Goal: Go to known website: Access a specific website the user already knows

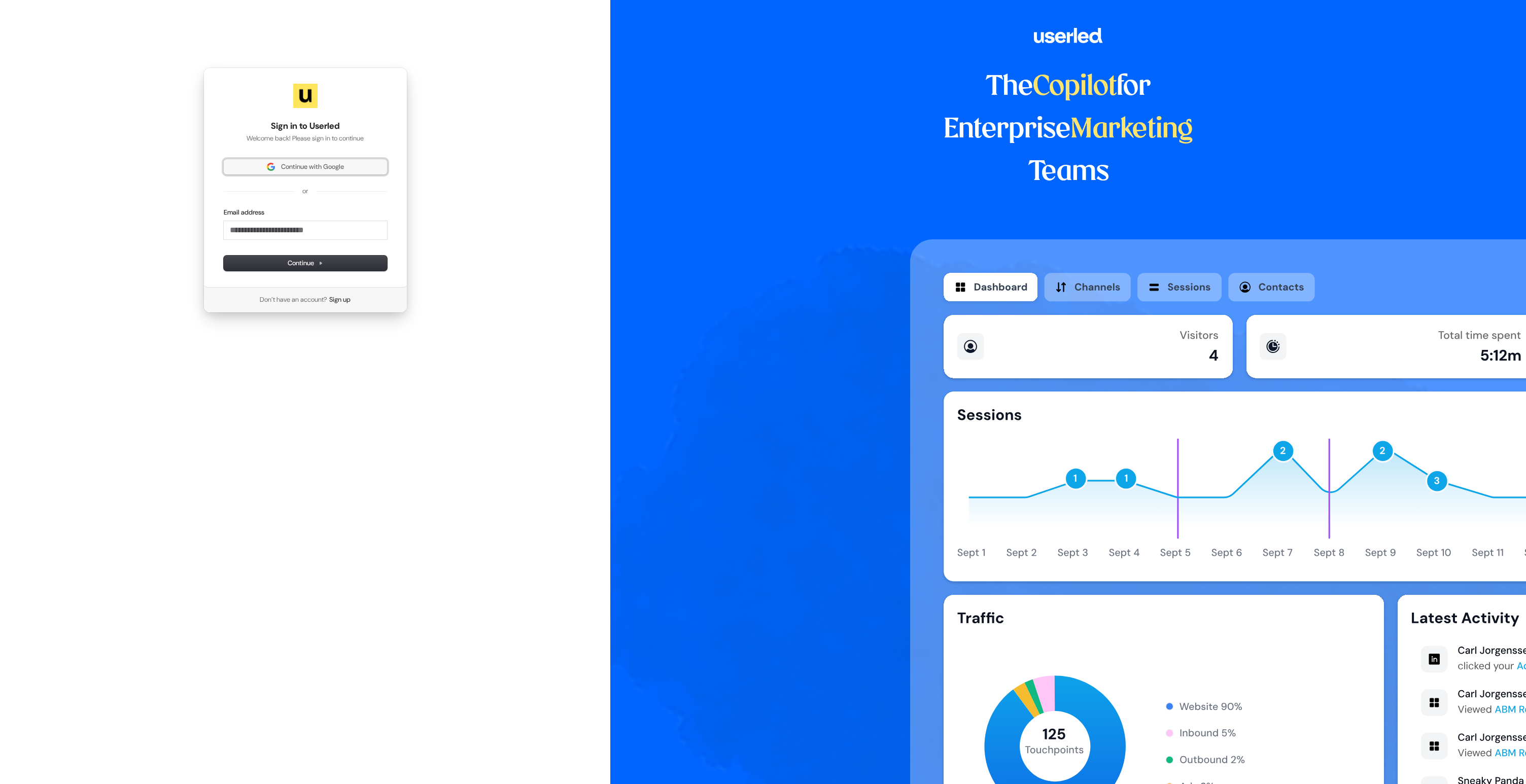
click at [266, 164] on img at bounding box center [270, 167] width 8 height 8
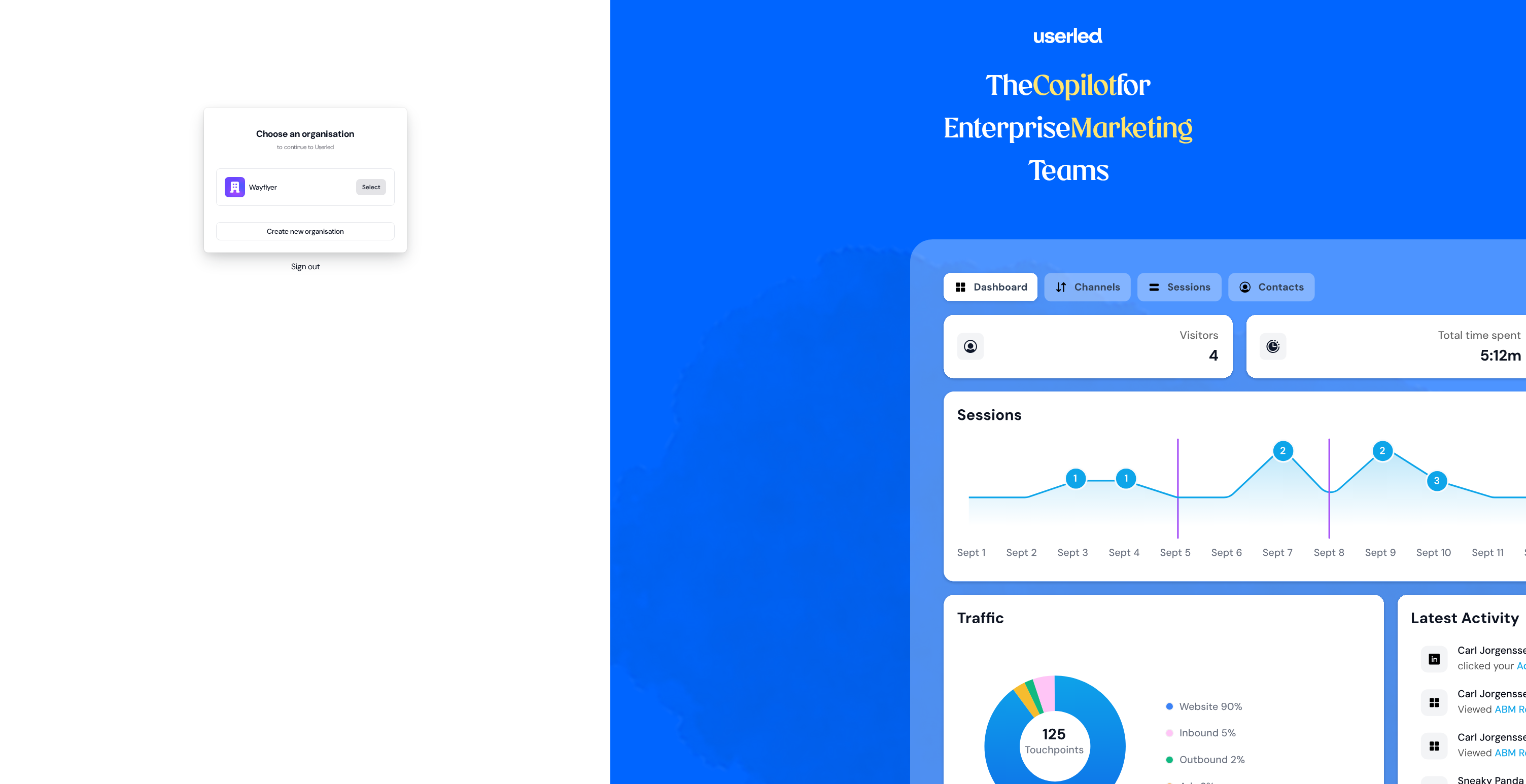
click at [363, 184] on button "Select" at bounding box center [371, 186] width 30 height 16
